Goal: Complete application form: Complete application form

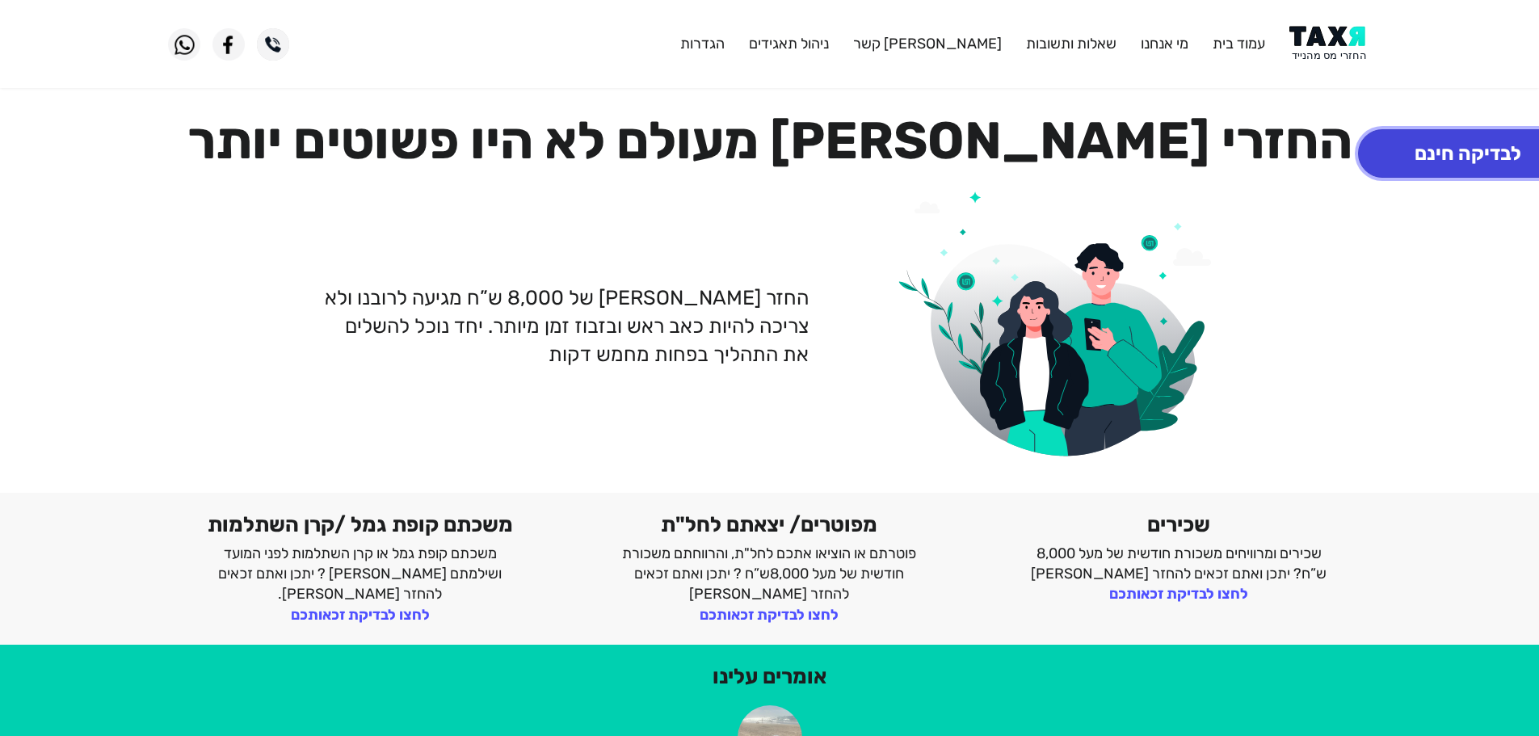
click at [1426, 143] on button "לבדיקה חינם" at bounding box center [1468, 153] width 220 height 48
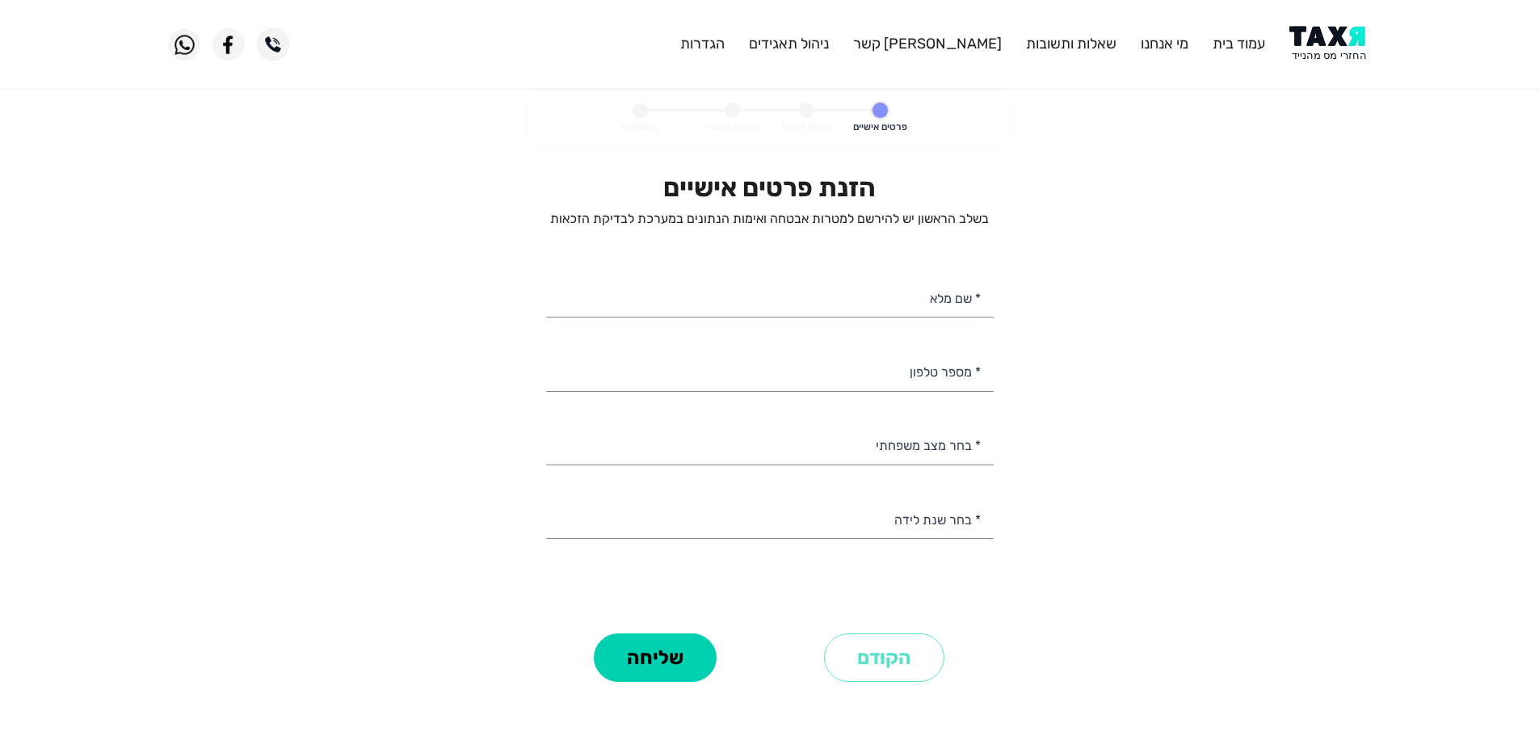
select select
click at [930, 301] on input "* שם מלא" at bounding box center [769, 296] width 447 height 41
paste input "[PERSON_NAME]"
type input "[PERSON_NAME]"
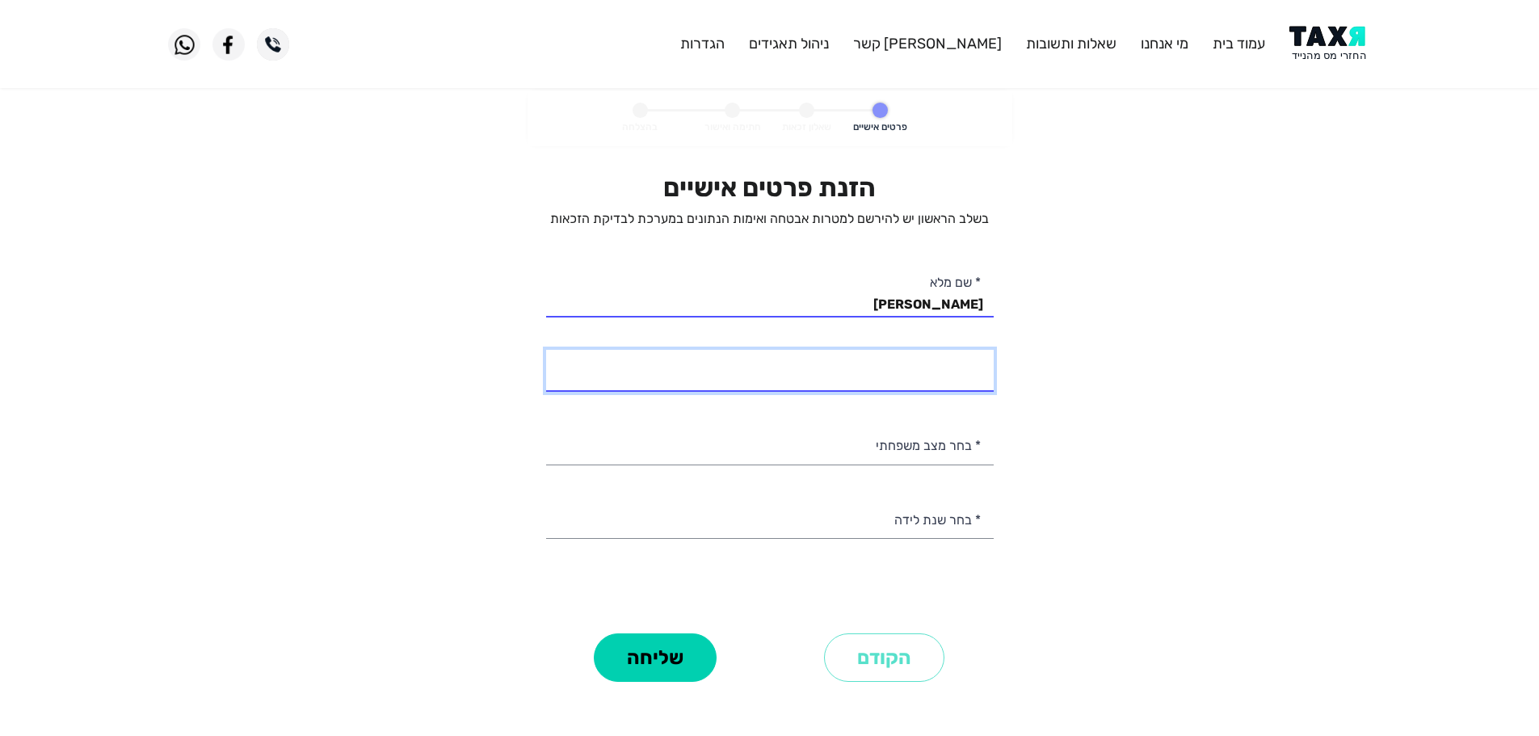
click at [969, 377] on input "* מספר טלפון" at bounding box center [769, 370] width 447 height 41
type input "050-7225254"
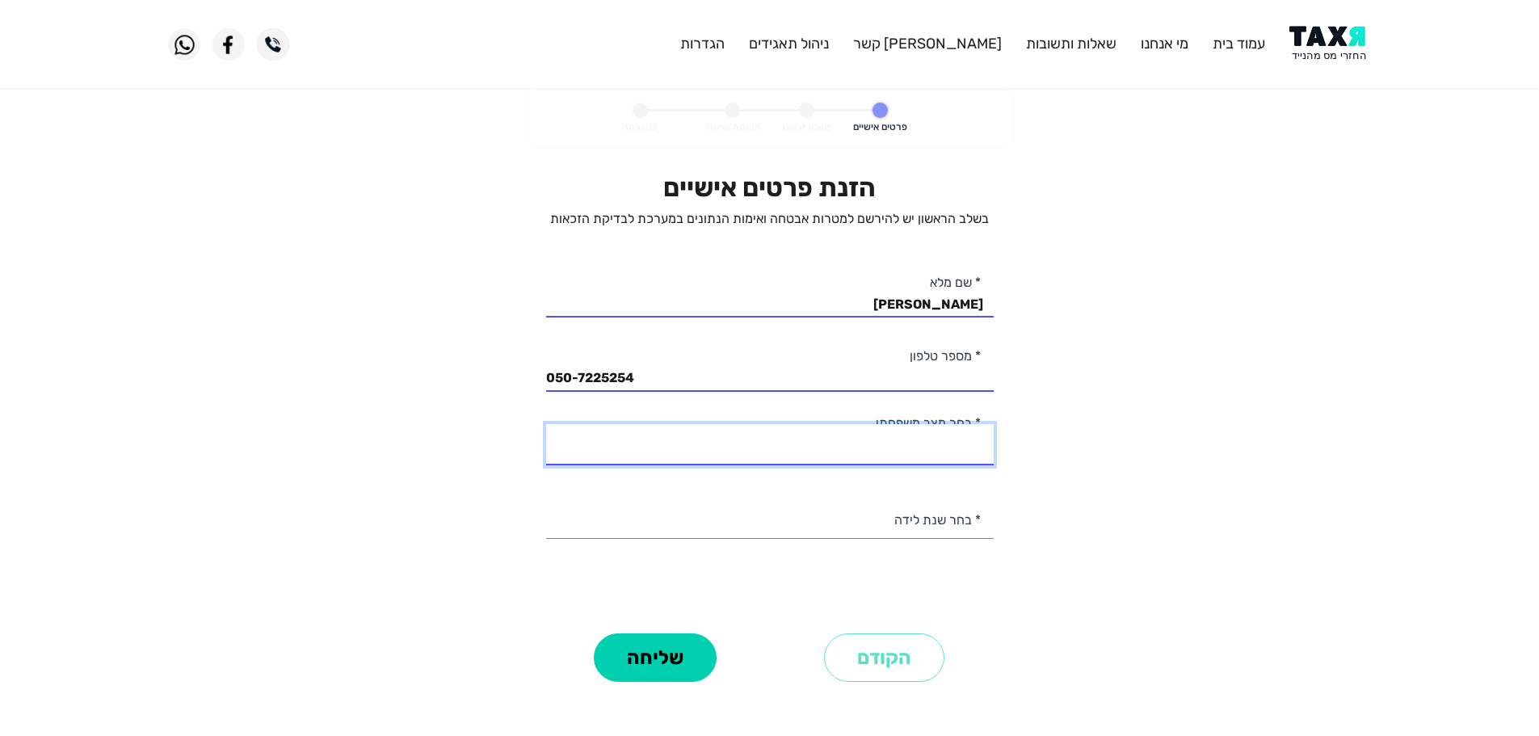
click at [942, 431] on select "רווק/ה נשוי/[PERSON_NAME]/ה אלמן/נה" at bounding box center [769, 444] width 447 height 41
select select "1: Single"
click at [546, 424] on select "רווק/ה נשוי/[PERSON_NAME]/ה אלמן/נה" at bounding box center [769, 444] width 447 height 41
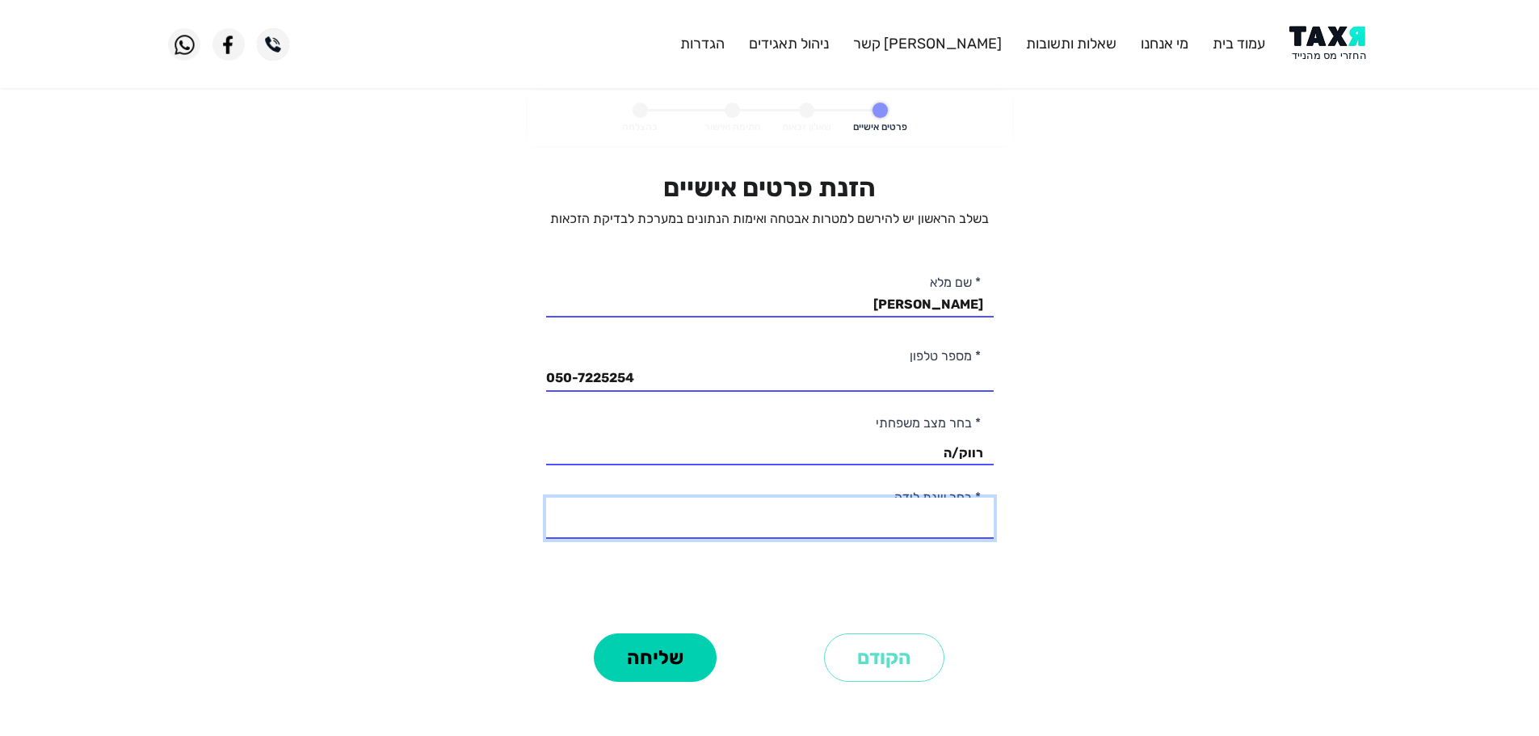
click at [939, 529] on select "2003 2002 2001 2000 1999 1998 1997 1996 1995 1994 1993 1992 1991 1990 1989 1988…" at bounding box center [769, 518] width 447 height 41
select select "4: 2000"
click at [546, 498] on select "2003 2002 2001 2000 1999 1998 1997 1996 1995 1994 1993 1992 1991 1990 1989 1988…" at bounding box center [769, 518] width 447 height 41
click at [679, 664] on button "שליחה" at bounding box center [655, 657] width 123 height 48
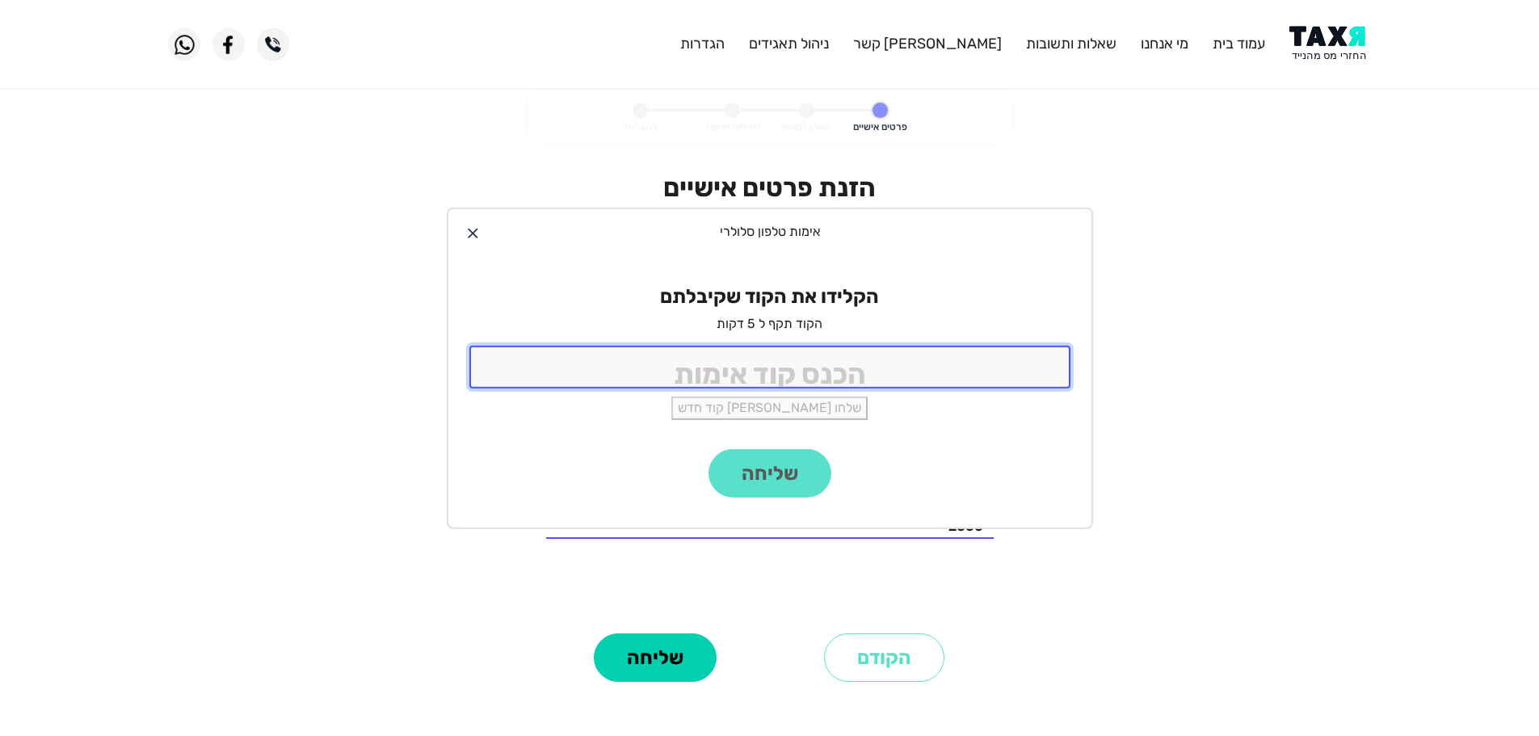
click at [999, 359] on input "tel" at bounding box center [769, 367] width 601 height 43
type input "9988"
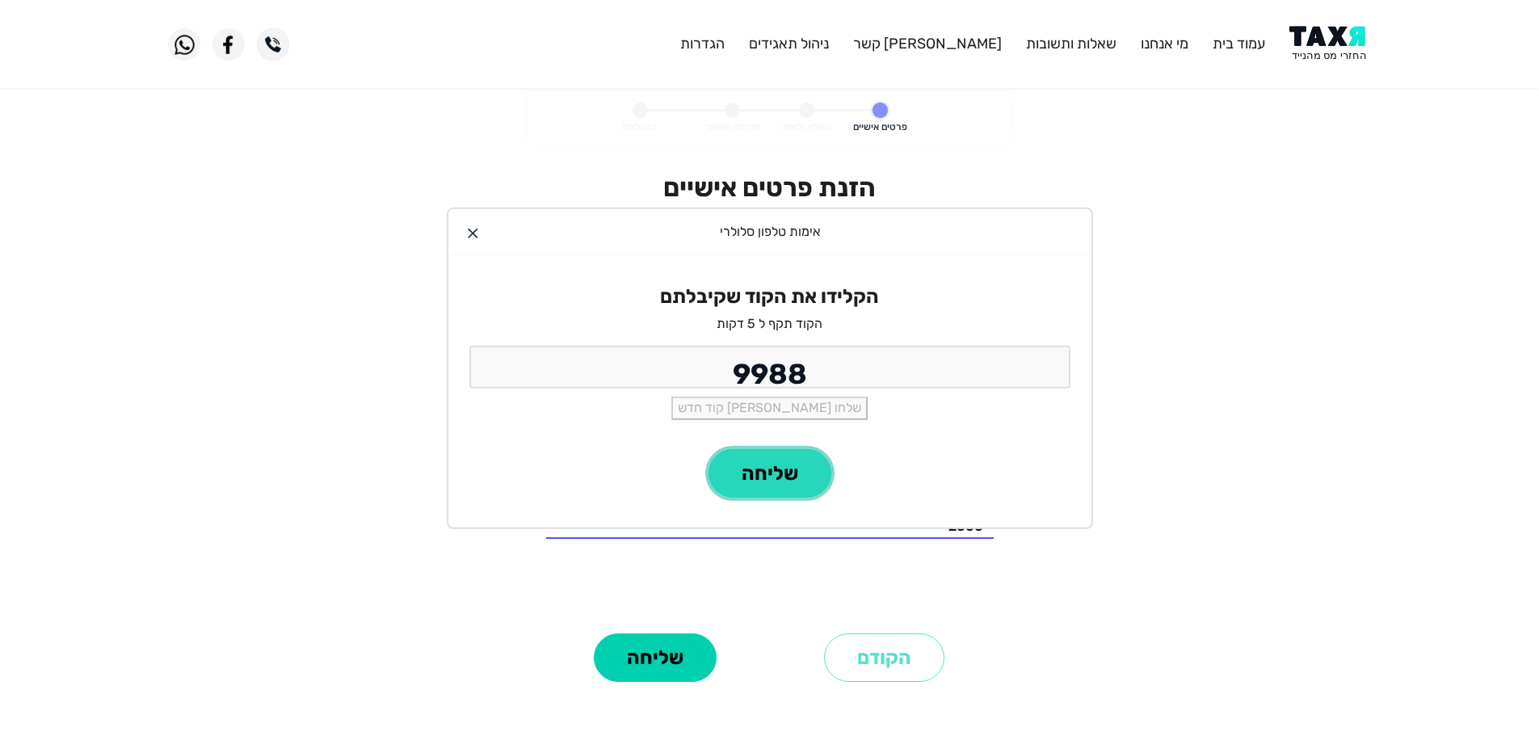
click at [803, 480] on button "שליחה" at bounding box center [769, 473] width 123 height 48
